Goal: Task Accomplishment & Management: Manage account settings

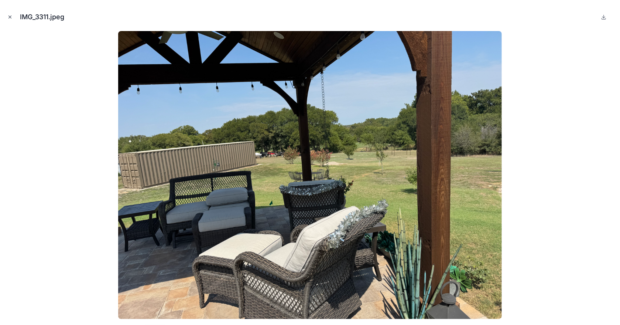
click at [9, 18] on icon "Close modal" at bounding box center [9, 16] width 5 height 5
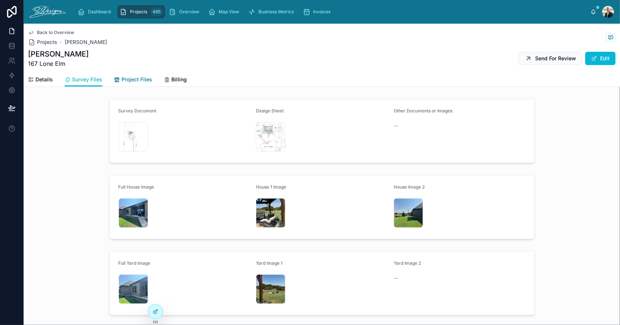
click at [130, 78] on span "Project Files" at bounding box center [137, 79] width 31 height 7
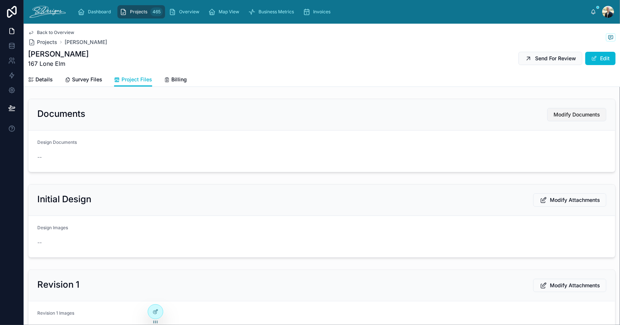
click at [563, 115] on span "Modify Documents" at bounding box center [577, 114] width 47 height 7
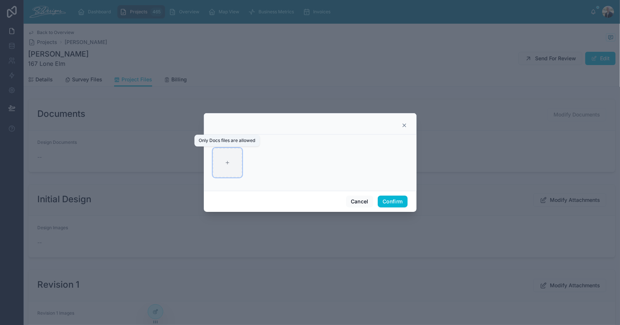
click at [226, 162] on icon at bounding box center [227, 162] width 5 height 5
type input "**********"
click at [401, 196] on button "Confirm" at bounding box center [393, 201] width 30 height 12
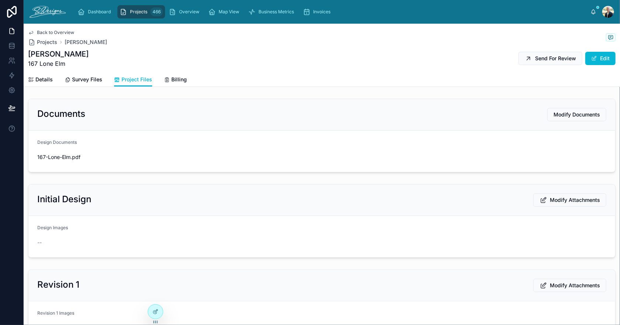
click at [562, 200] on span "Modify Attachments" at bounding box center [575, 199] width 50 height 7
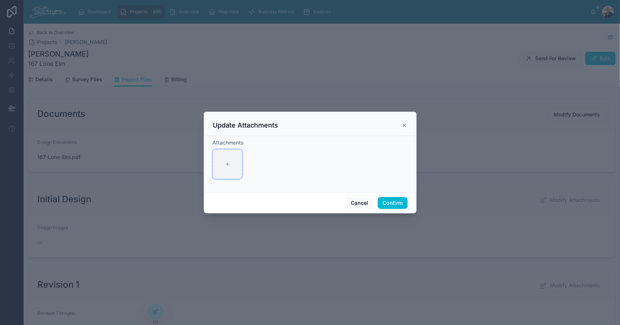
click at [218, 159] on div at bounding box center [228, 164] width 30 height 30
type input "**********"
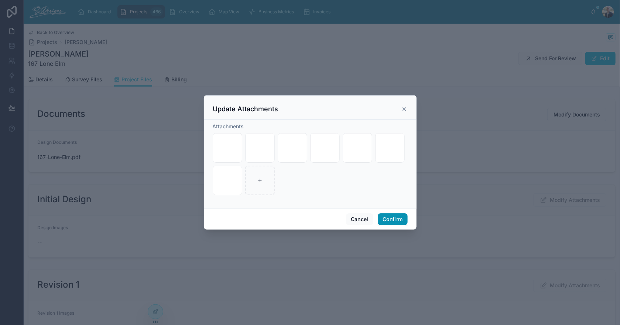
click at [388, 218] on button "Confirm" at bounding box center [393, 219] width 30 height 12
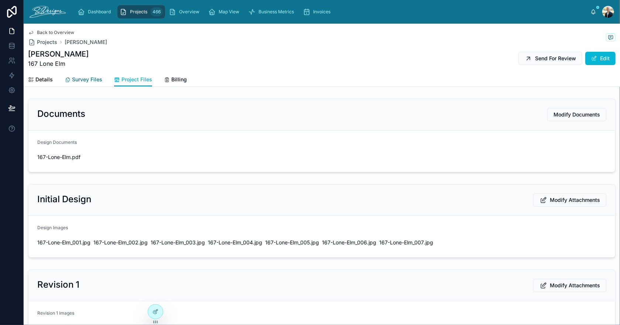
click at [78, 81] on span "Survey Files" at bounding box center [87, 79] width 30 height 7
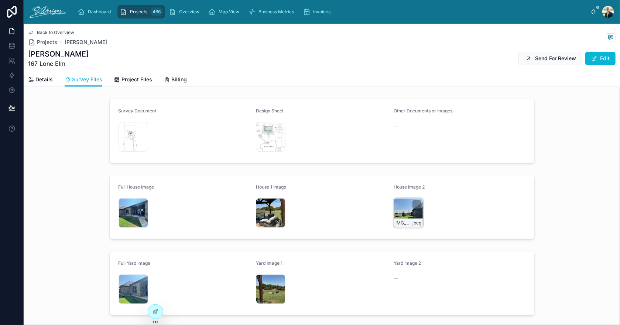
click at [398, 210] on div "IMG_3309 .jpeg" at bounding box center [409, 213] width 30 height 30
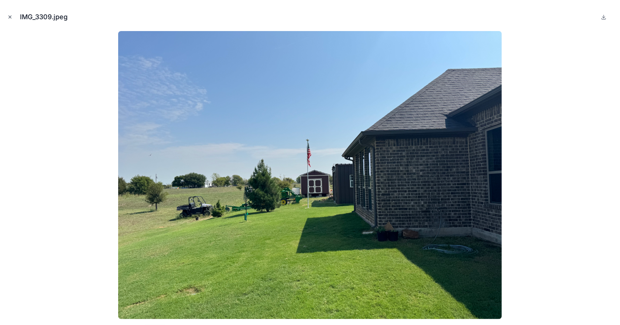
click at [11, 17] on icon "Close modal" at bounding box center [9, 16] width 5 height 5
